Goal: Find specific page/section: Find specific page/section

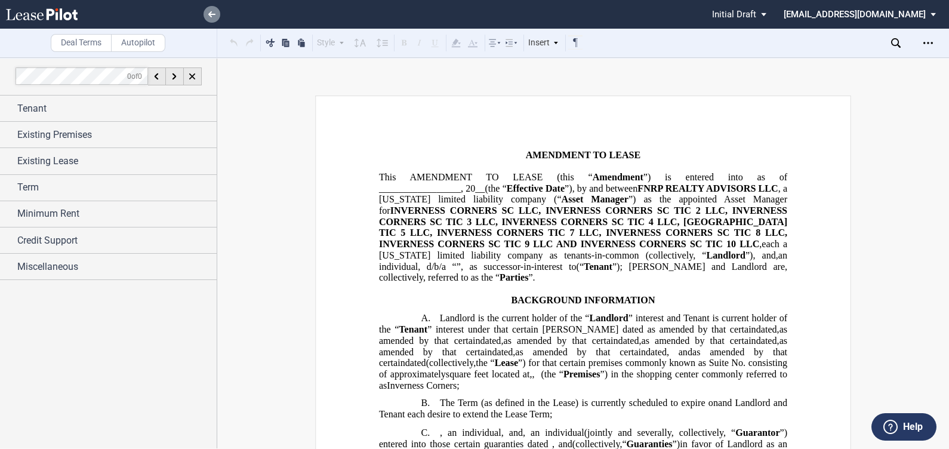
click at [209, 17] on link at bounding box center [211, 14] width 17 height 17
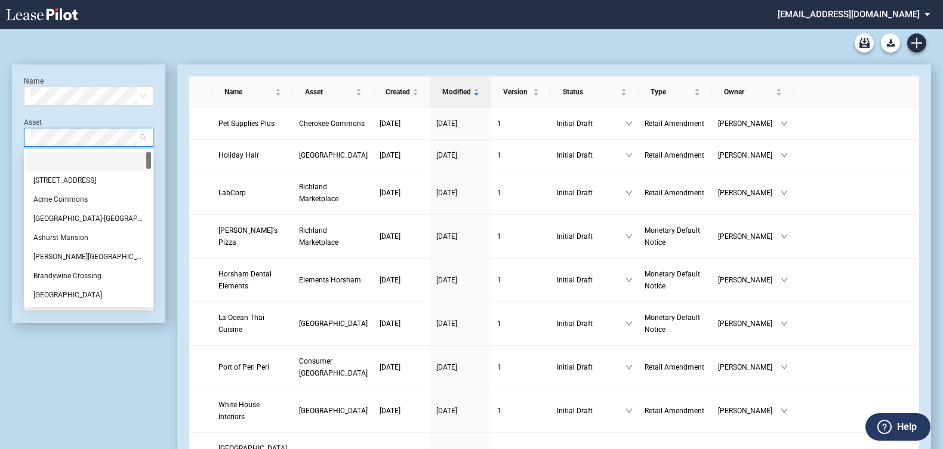
click at [143, 135] on span at bounding box center [88, 137] width 115 height 18
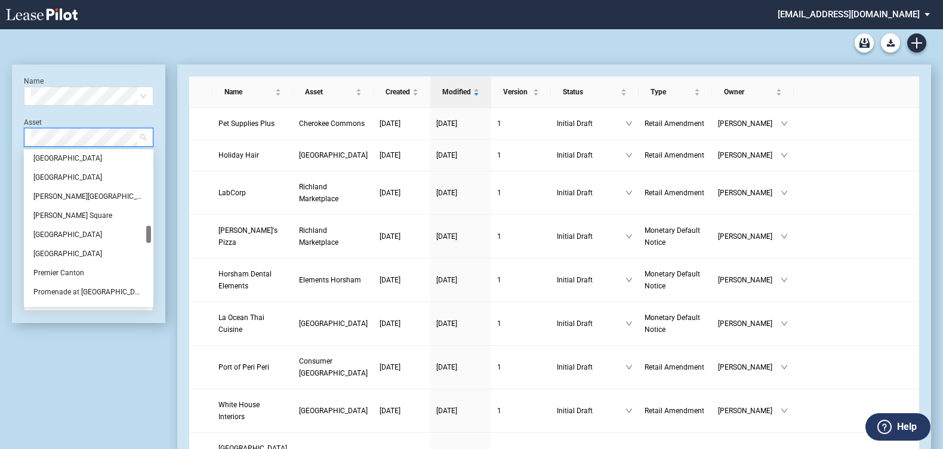
drag, startPoint x: 147, startPoint y: 162, endPoint x: 143, endPoint y: 236, distance: 74.1
click at [143, 236] on div "Lemont Village Loyal Plaza Maple Park Place Mark Twain Village McAlpin Square P…" at bounding box center [88, 228] width 125 height 153
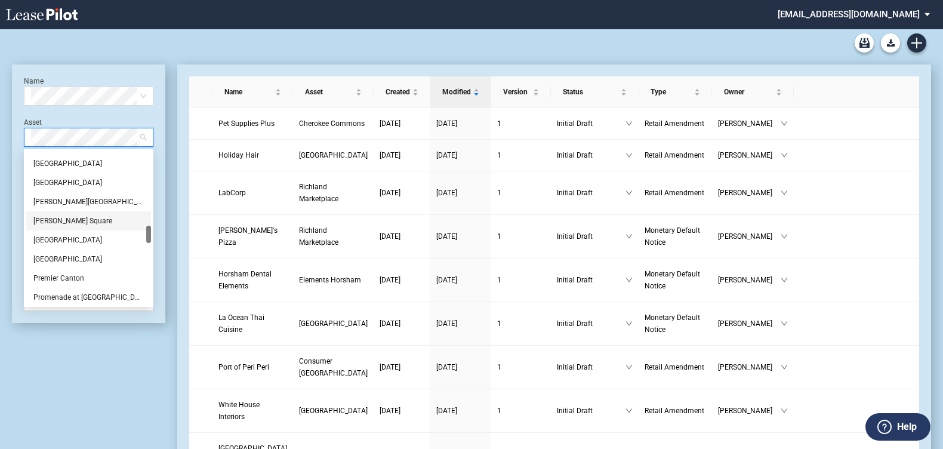
click at [76, 223] on div "McAlpin Square" at bounding box center [88, 221] width 110 height 12
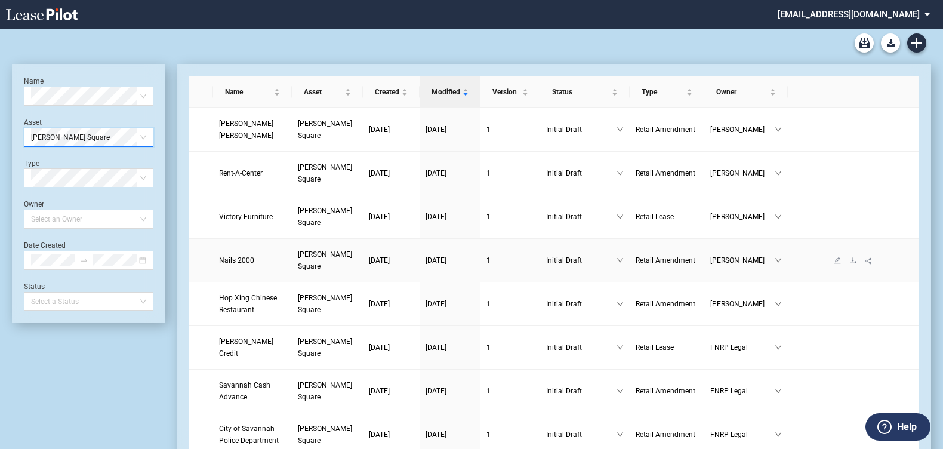
click at [236, 257] on span "Nails 2000" at bounding box center [236, 260] width 35 height 8
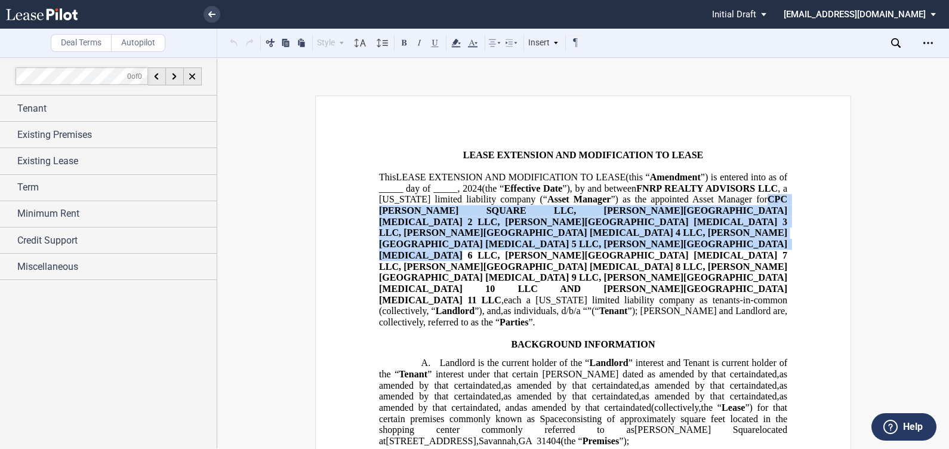
drag, startPoint x: 765, startPoint y: 202, endPoint x: 752, endPoint y: 242, distance: 41.7
click at [752, 242] on span "CPC MCALPIN SQUARE LLC, MCALPIN SQUARE TIC 2 LLC, MCALPIN SQUARE TIC 3 LLC, MCA…" at bounding box center [584, 249] width 410 height 111
